Goal: Information Seeking & Learning: Find specific fact

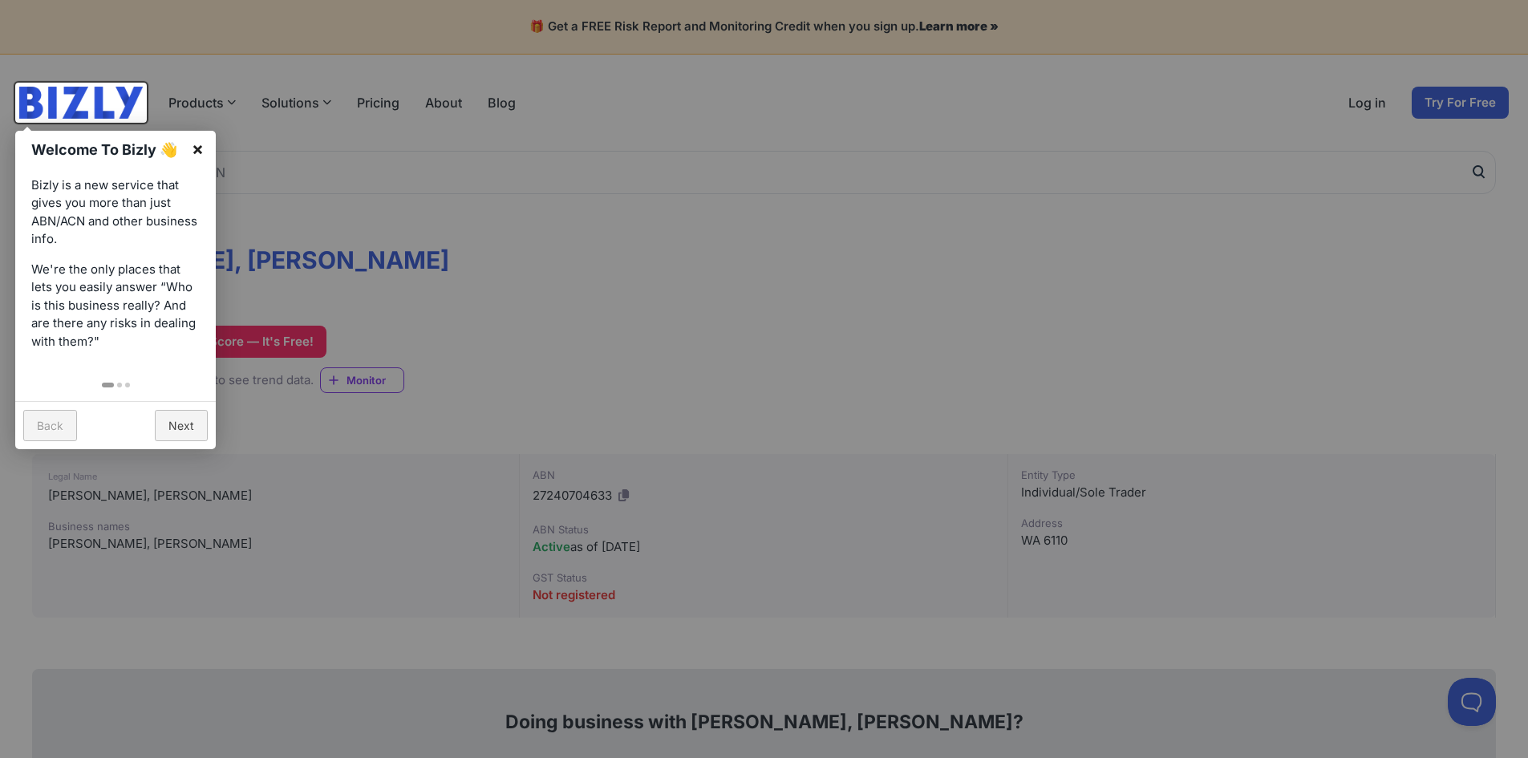
click at [199, 148] on link "×" at bounding box center [198, 149] width 36 height 36
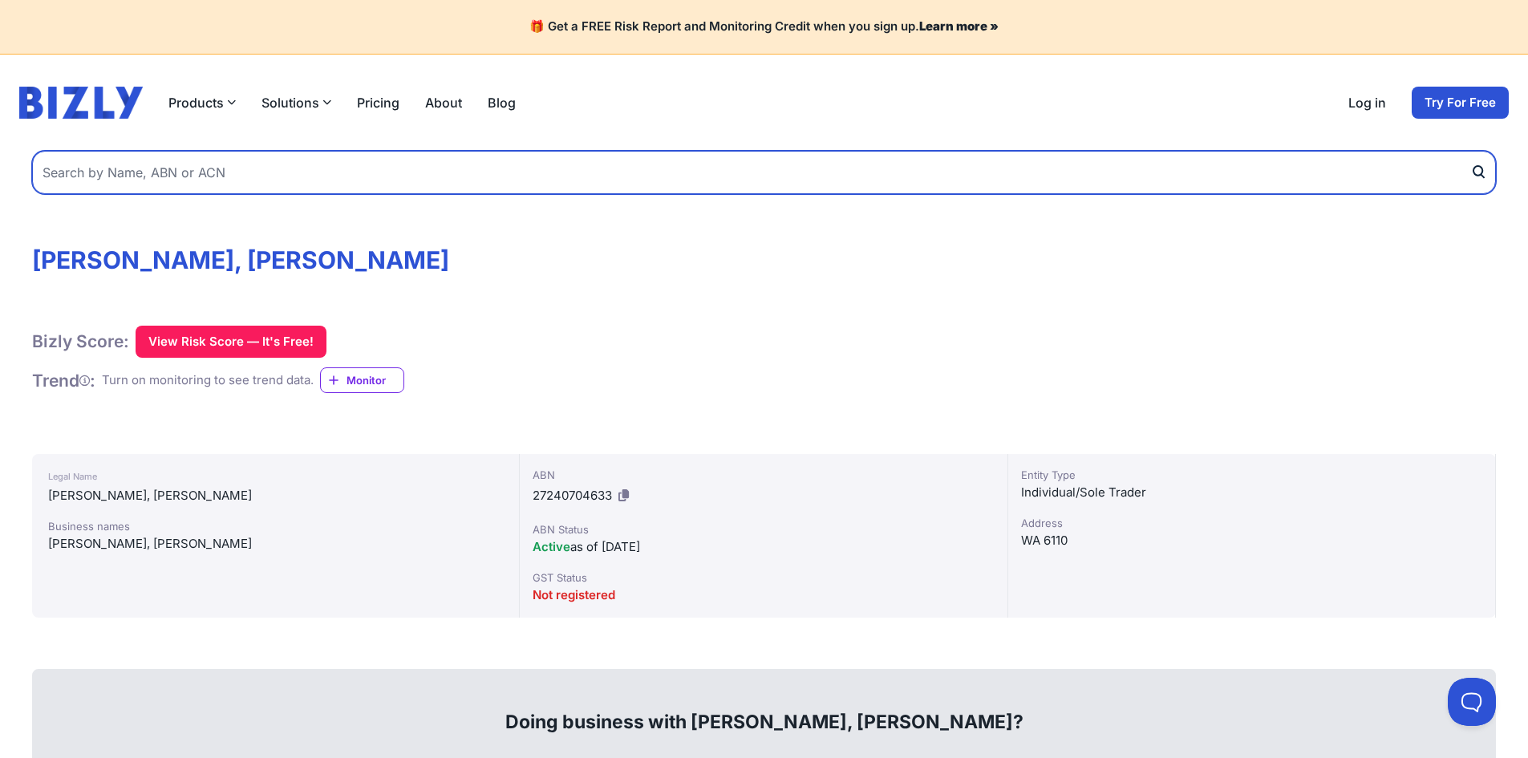
drag, startPoint x: 14, startPoint y: 2, endPoint x: 101, endPoint y: 182, distance: 200.2
click at [101, 182] on input "text" at bounding box center [764, 172] width 1464 height 43
type input "n"
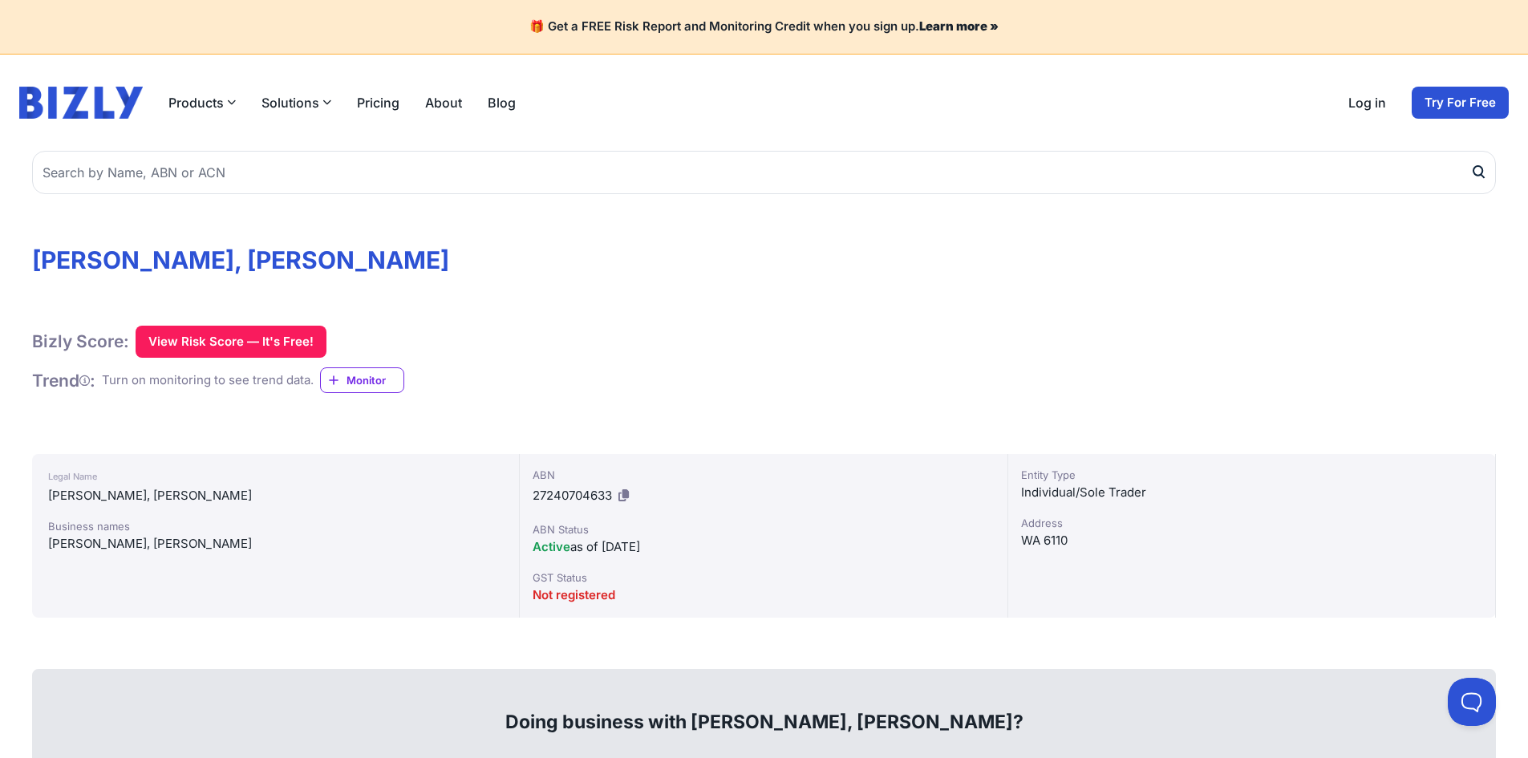
click at [127, 265] on h1 "[PERSON_NAME], [PERSON_NAME]" at bounding box center [764, 259] width 1464 height 29
click at [147, 257] on h1 "[PERSON_NAME], [PERSON_NAME]" at bounding box center [764, 259] width 1464 height 29
drag, startPoint x: 215, startPoint y: 265, endPoint x: 240, endPoint y: 264, distance: 24.9
click at [217, 265] on h1 "[PERSON_NAME], [PERSON_NAME]" at bounding box center [764, 259] width 1464 height 29
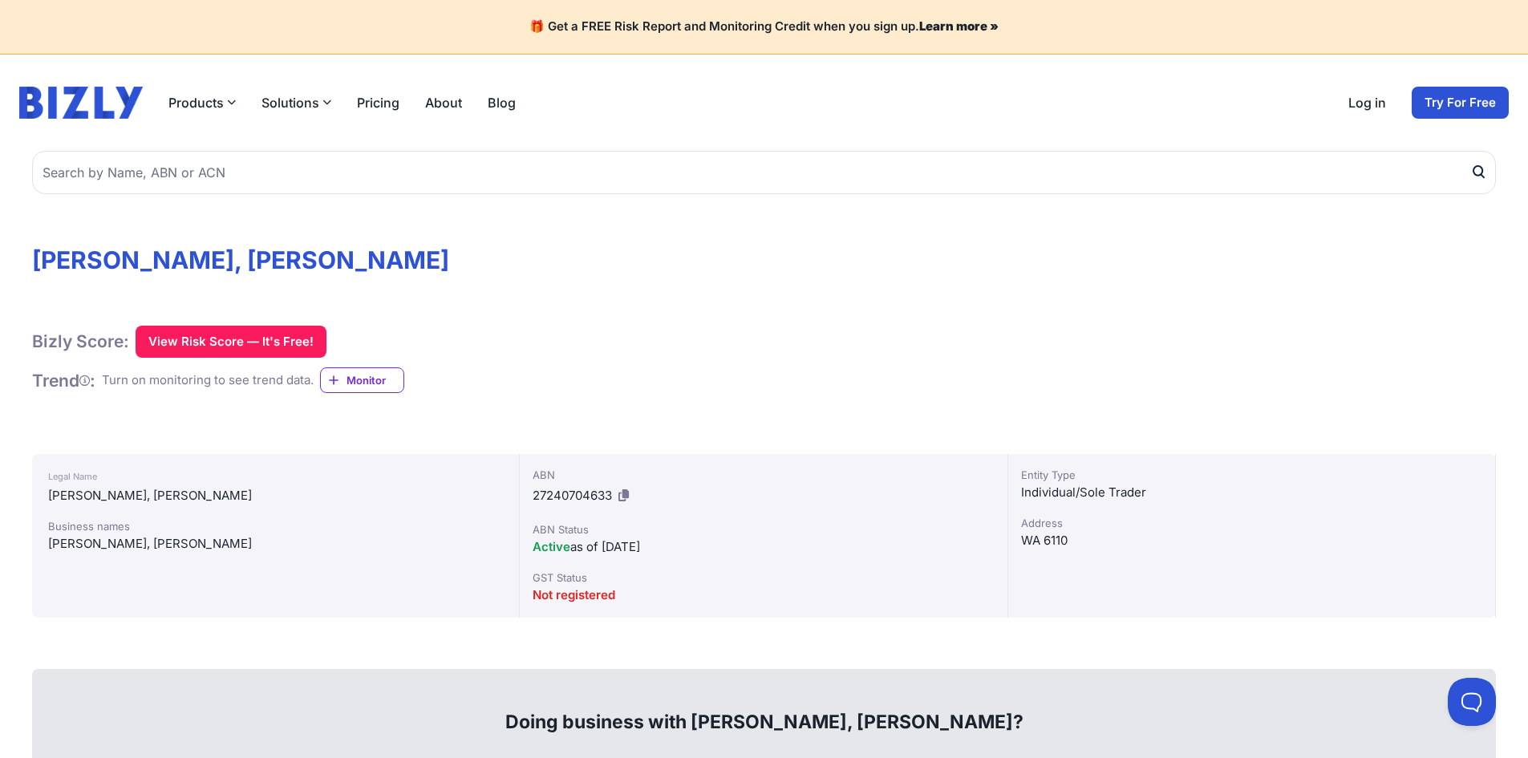
click at [318, 267] on h1 "[PERSON_NAME], [PERSON_NAME]" at bounding box center [764, 259] width 1464 height 29
